Goal: Task Accomplishment & Management: Manage account settings

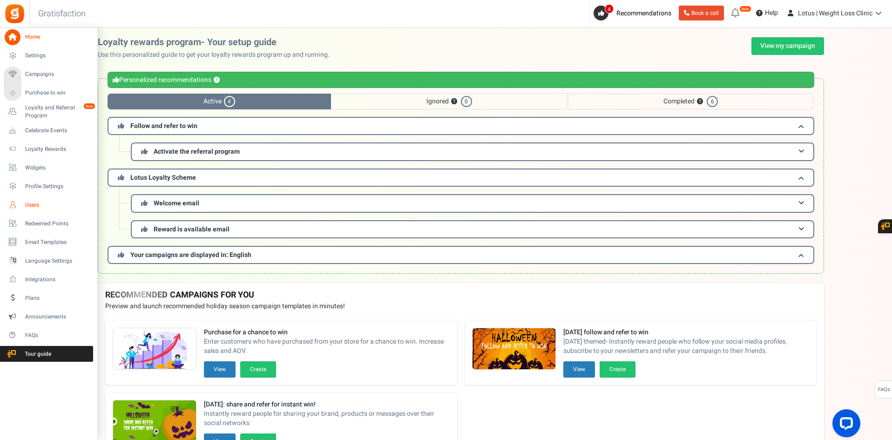
click at [47, 205] on span "Users" at bounding box center [57, 205] width 65 height 8
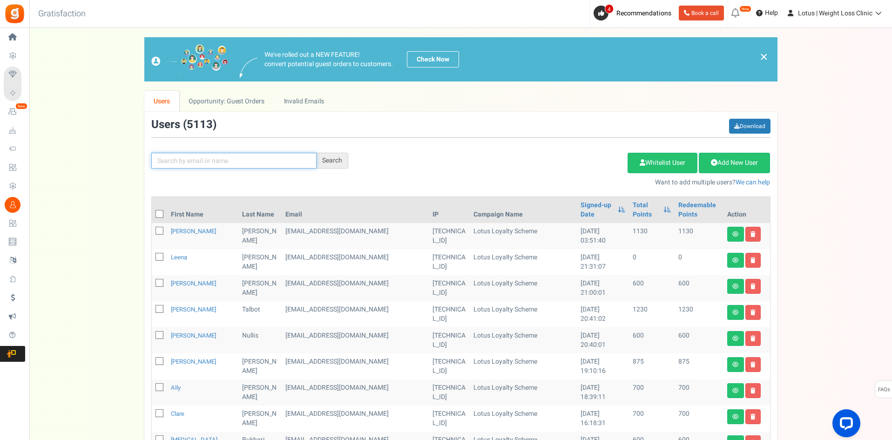
click at [205, 163] on input "text" at bounding box center [233, 161] width 165 height 16
paste input "[EMAIL_ADDRESS][DOMAIN_NAME]"
type input "[EMAIL_ADDRESS][DOMAIN_NAME]"
click at [325, 157] on div "Search" at bounding box center [333, 161] width 32 height 16
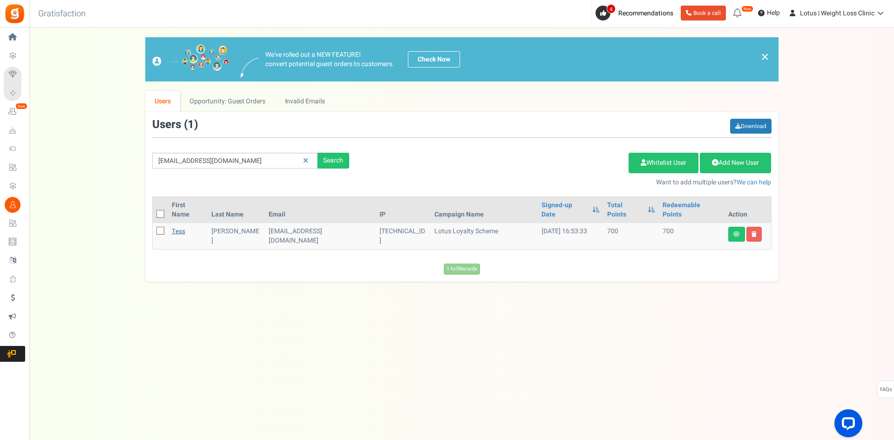
click at [179, 227] on link "Tess" at bounding box center [179, 231] width 14 height 9
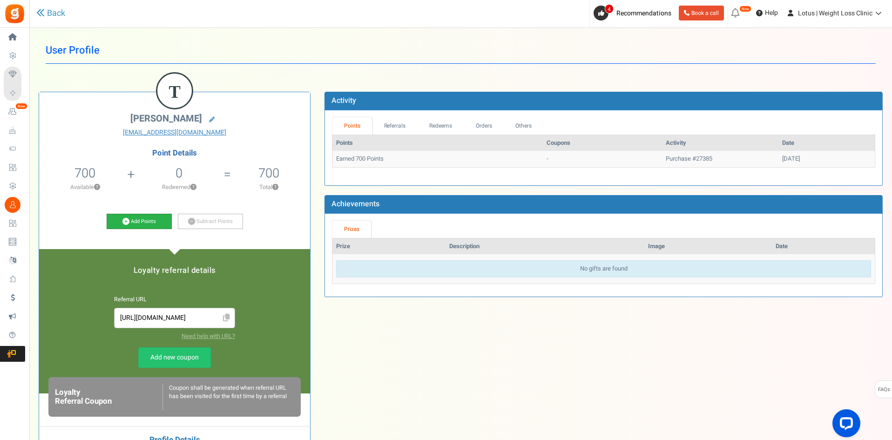
click at [137, 224] on link "Add Points" at bounding box center [139, 222] width 65 height 16
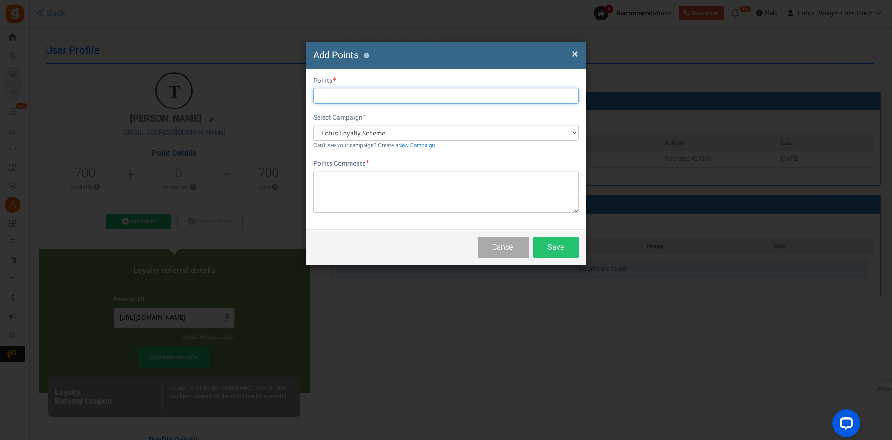
click at [337, 100] on input "text" at bounding box center [445, 96] width 265 height 16
type input "1000"
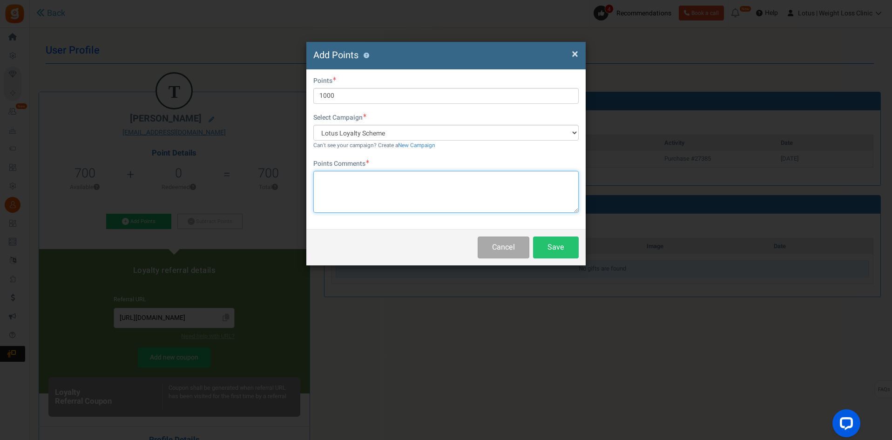
click at [326, 193] on textarea at bounding box center [445, 192] width 265 height 42
type textarea "Used code but wasn't applied"
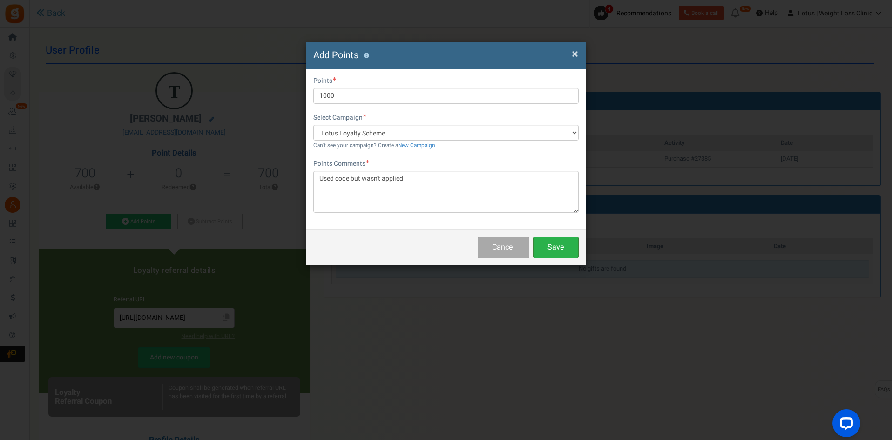
click at [565, 244] on button "Save" at bounding box center [556, 248] width 46 height 22
